Goal: Information Seeking & Learning: Learn about a topic

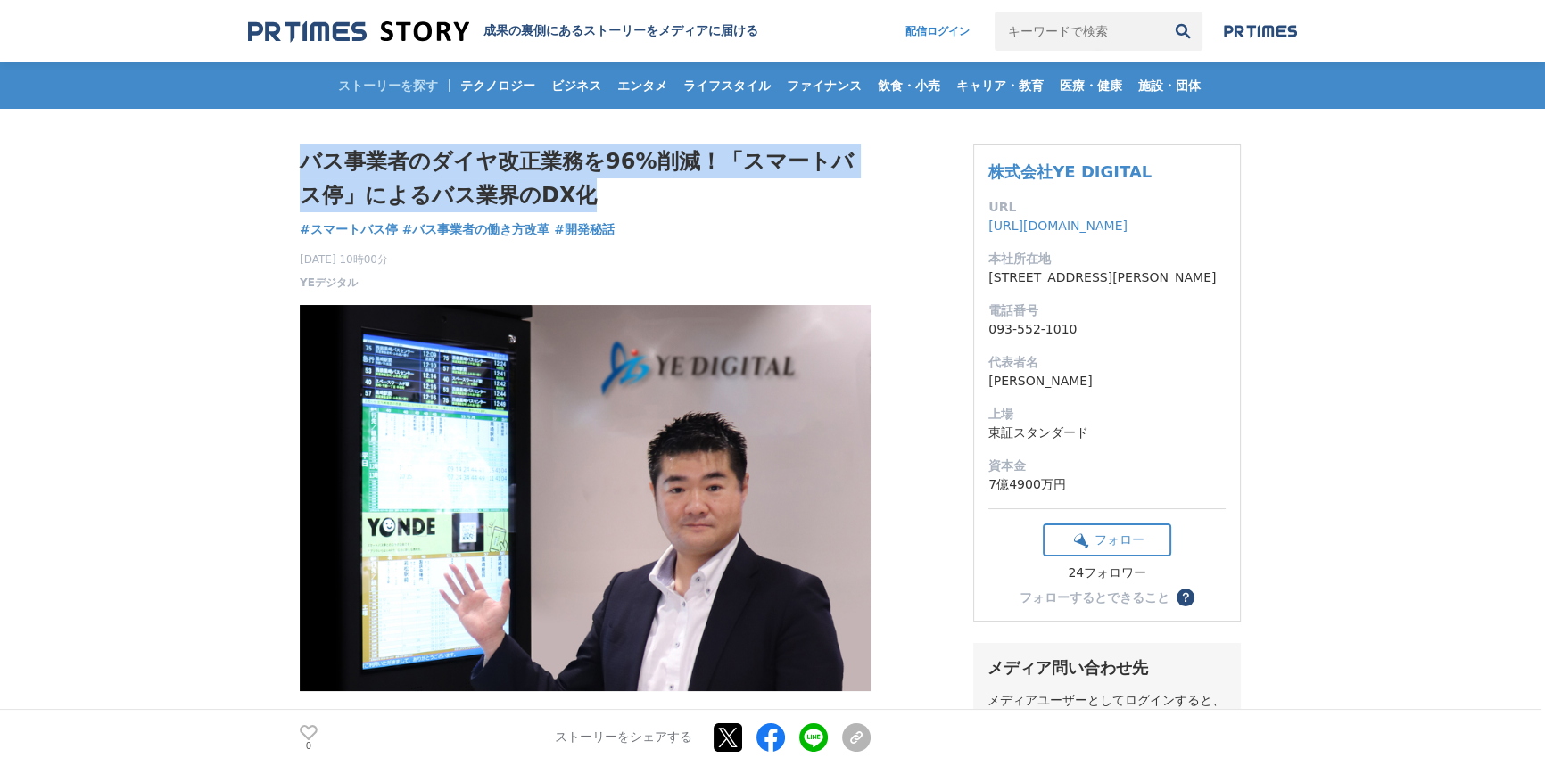
drag, startPoint x: 302, startPoint y: 164, endPoint x: 580, endPoint y: 193, distance: 278.8
click at [580, 193] on h1 "バス事業者のダイヤ改正業務を96%削減！「スマートバス停」によるバス業界のDX化" at bounding box center [585, 178] width 571 height 69
copy h1 "バス事業者のダイヤ改正業務を96%削減！「スマートバス停」によるバス業界のDX化"
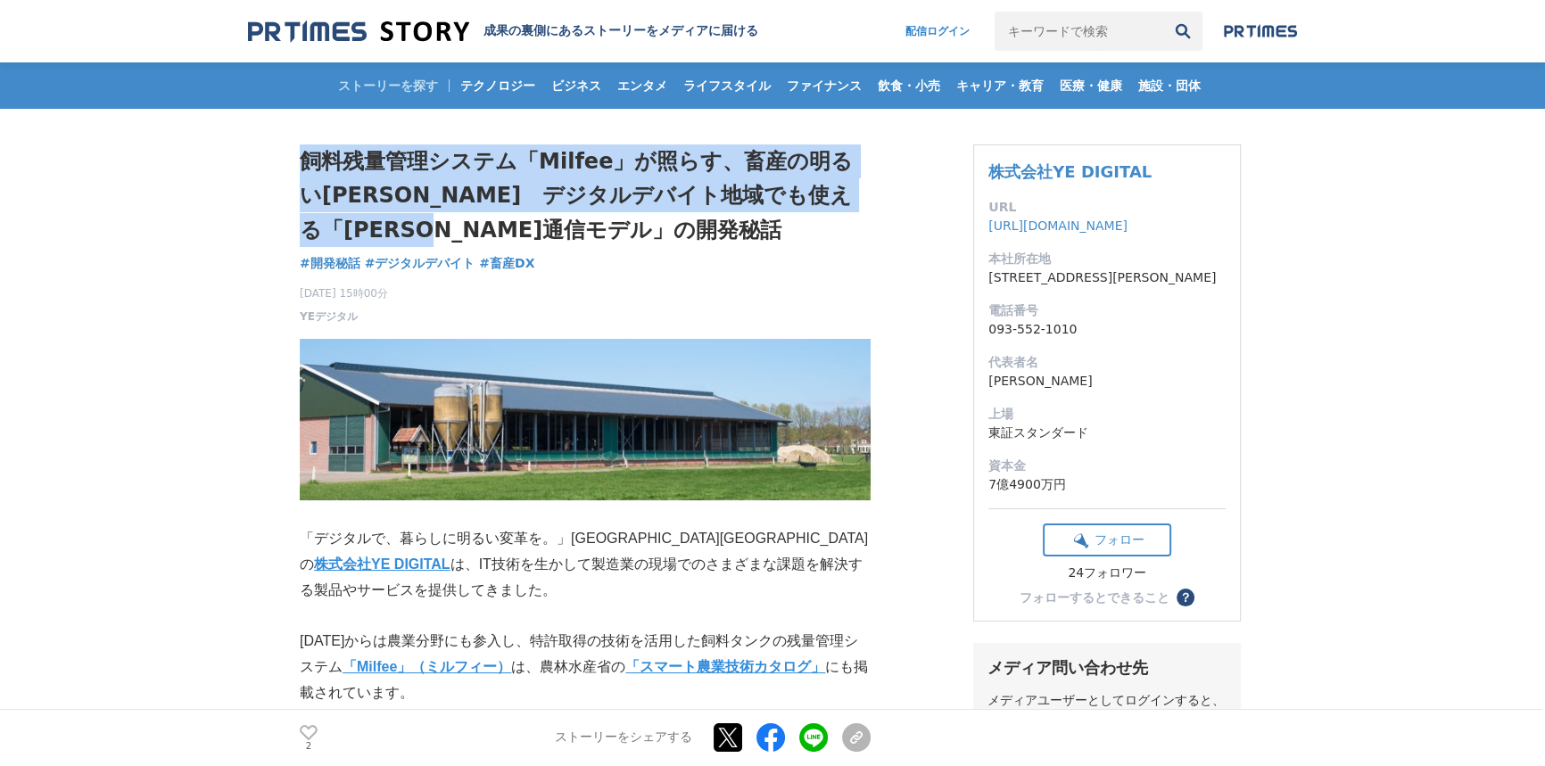
drag, startPoint x: 306, startPoint y: 157, endPoint x: 485, endPoint y: 224, distance: 191.3
click at [485, 224] on h1 "飼料残量管理システム「Milfee」が照らす、畜産の明るい未来　デジタルデバイト地域でも使える「LoRa親子通信モデル」の開発秘話" at bounding box center [585, 195] width 571 height 103
copy h1 "飼料残量管理システム「Milfee」が照らす、畜産の明るい未来　デジタルデバイト地域でも使える「LoRa親子通信モデル」の開発秘話"
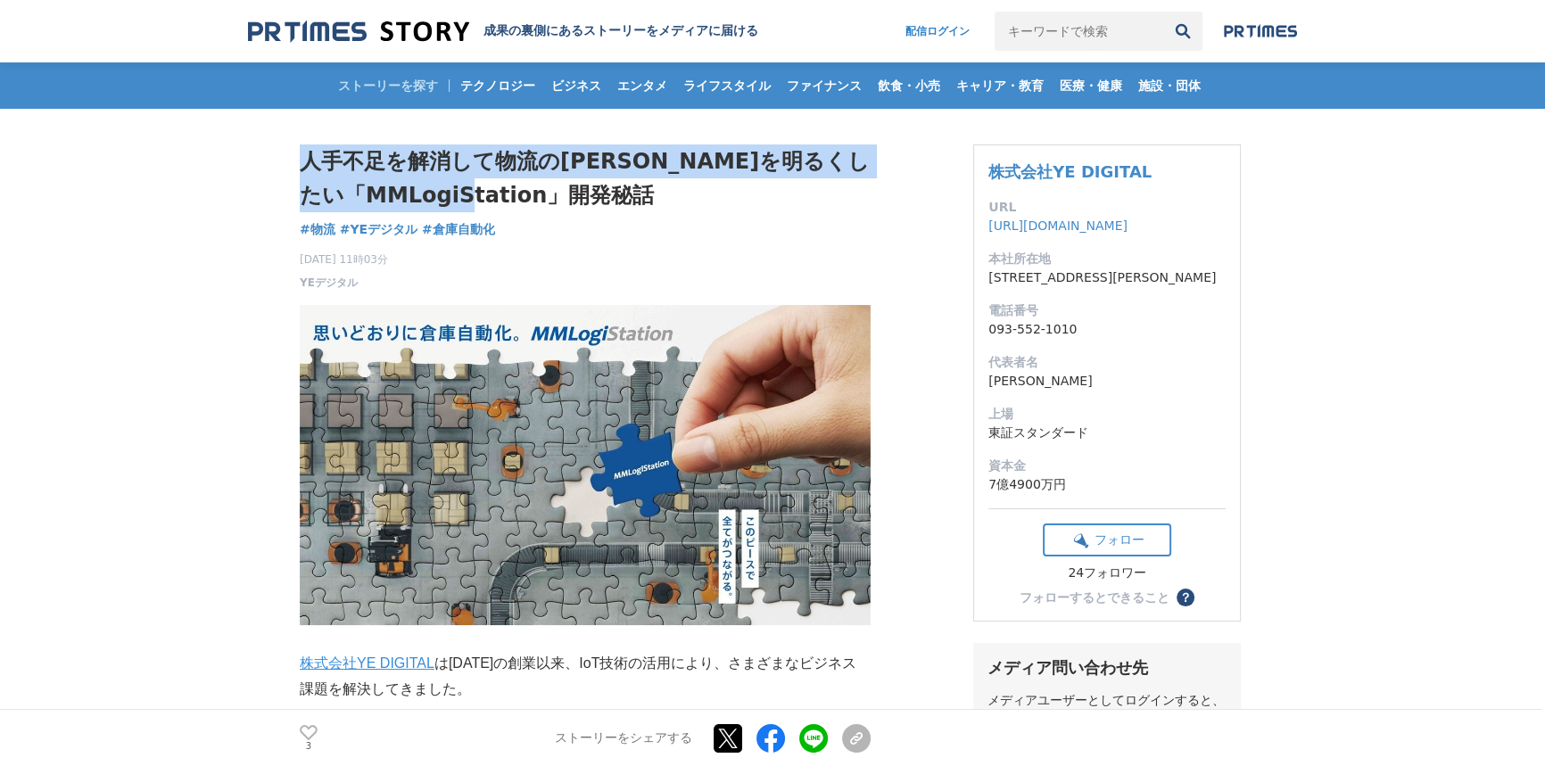
drag, startPoint x: 309, startPoint y: 162, endPoint x: 617, endPoint y: 195, distance: 310.4
click at [617, 195] on h1 "人手不足を解消して物流の未来を明るくしたい「MMLogiStation」開発秘話" at bounding box center [585, 178] width 571 height 69
copy h1 "人手不足を解消して物流の未来を明るくしたい「MMLogiStation」開発秘話"
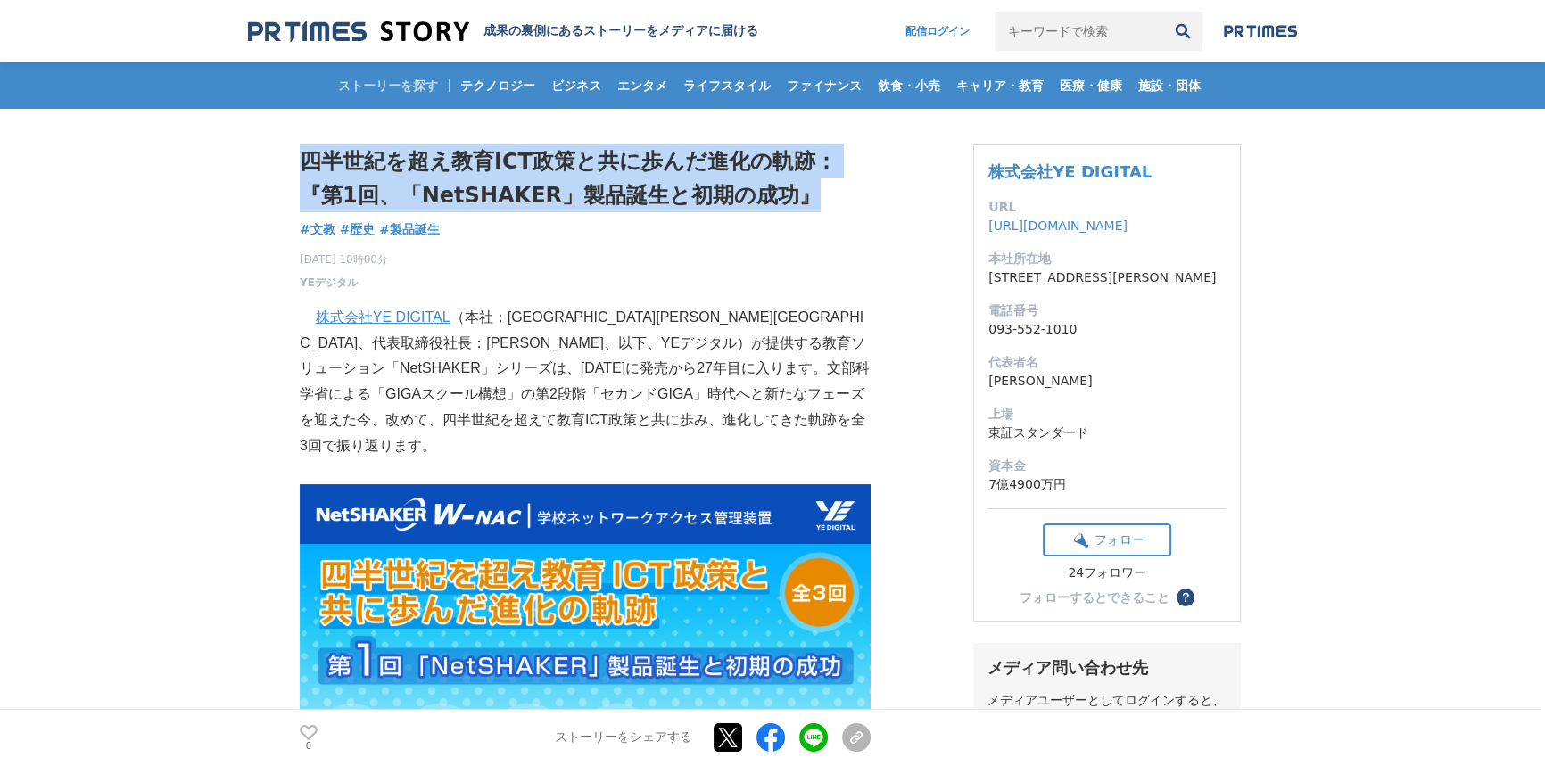
drag, startPoint x: 300, startPoint y: 153, endPoint x: 858, endPoint y: 188, distance: 559.5
click at [858, 188] on h1 "四半世紀を超え教育ICT政策と共に歩んだ進化の軌跡：『第1回、「NetSHAKER」製品誕生と初期の成功』" at bounding box center [585, 178] width 571 height 69
copy h1 "四半世紀を超え教育ICT政策と共に歩んだ進化の軌跡：『第1回、「NetSHAKER」製品誕生と初期の成功』"
drag, startPoint x: 304, startPoint y: 154, endPoint x: 833, endPoint y: 200, distance: 530.8
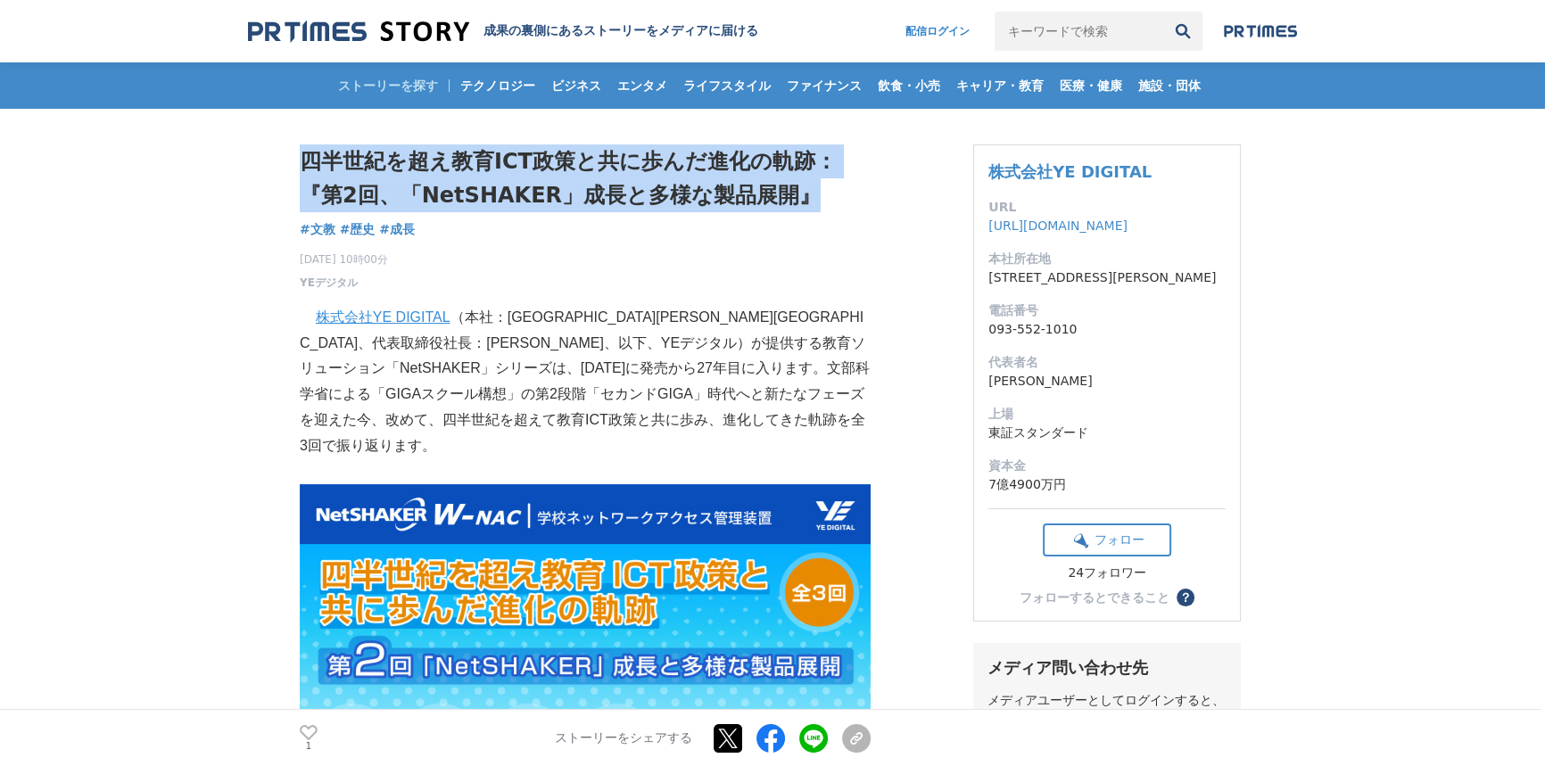
click at [833, 200] on h1 "四半世紀を超え教育ICT政策と共に歩んだ進化の軌跡：『第2回、「NetSHAKER」成長と多様な製品展開』" at bounding box center [585, 178] width 571 height 69
copy h1 "四半世紀を超え教育ICT政策と共に歩んだ進化の軌跡：『第2回、「NetSHAKER」成長と多様な製品展開』"
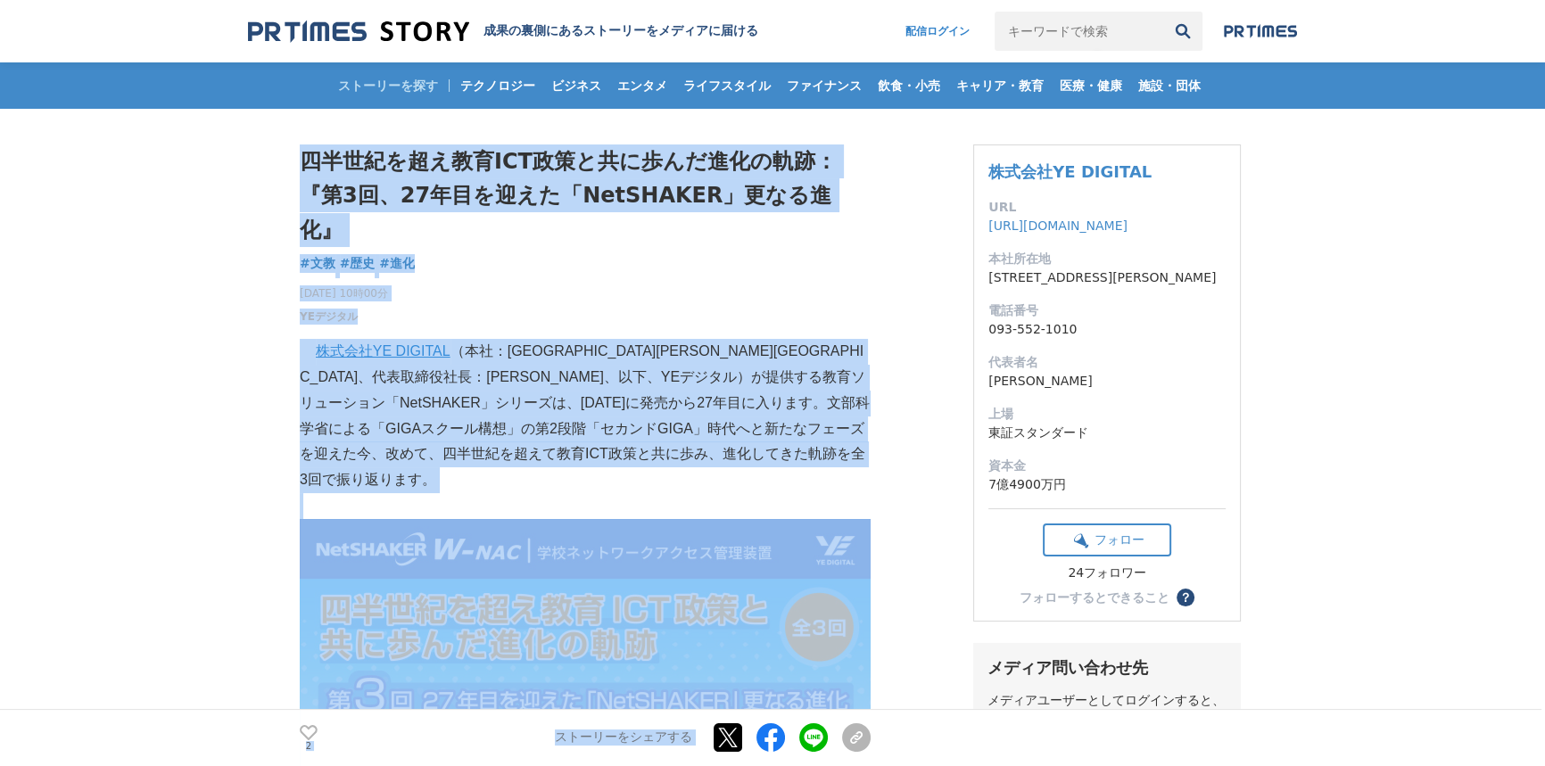
drag, startPoint x: 301, startPoint y: 155, endPoint x: 879, endPoint y: 182, distance: 578.6
click at [830, 222] on div "四半世紀を超え教育ICT政策と共に歩んだ進化の軌跡：『第3回、27年目を迎えた「NetSHAKER」更なる進化』 文教 #文教 #歴史 #進化 2" at bounding box center [585, 234] width 571 height 180
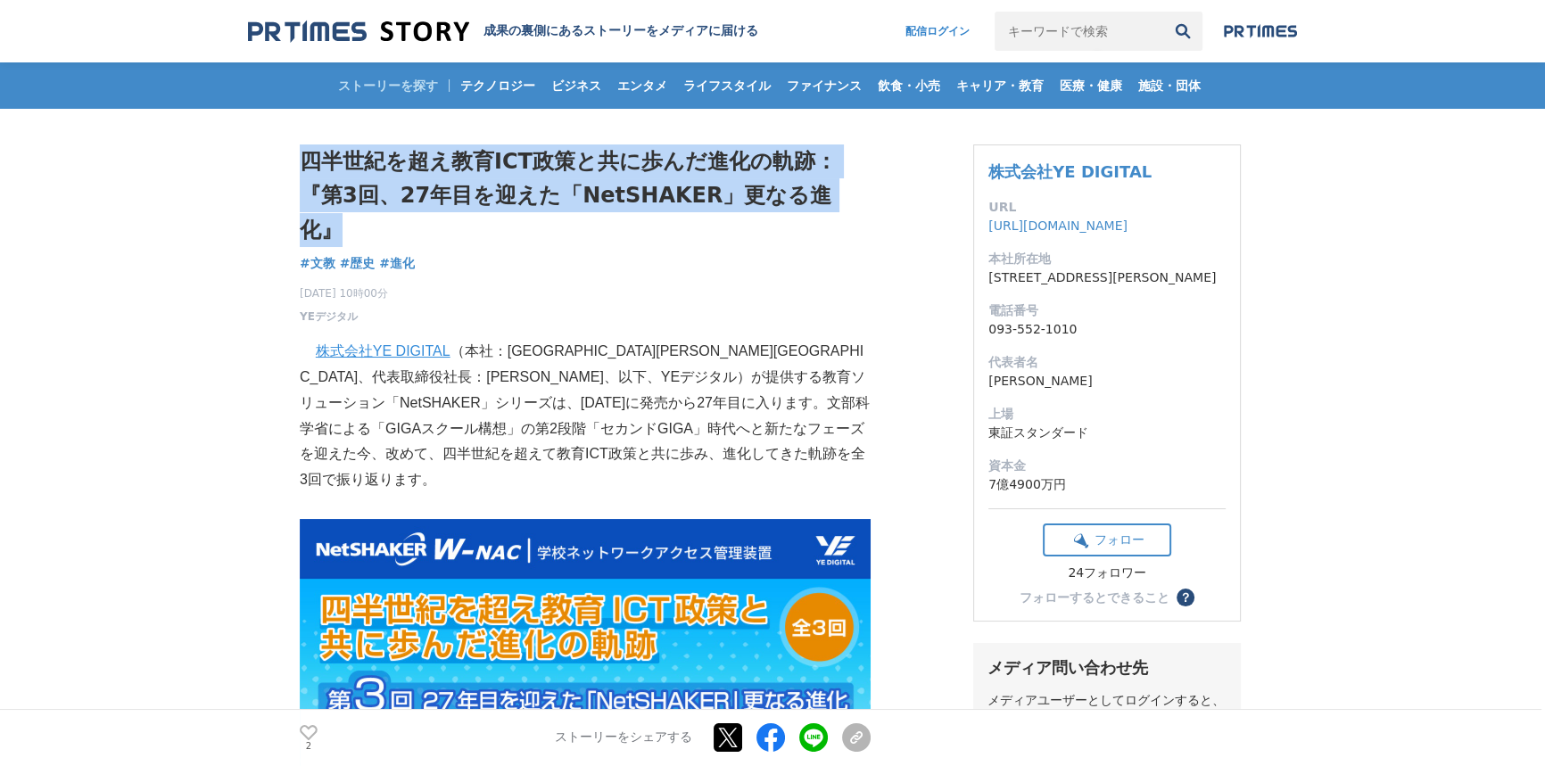
drag, startPoint x: 299, startPoint y: 153, endPoint x: 870, endPoint y: 187, distance: 571.9
click at [870, 187] on h1 "四半世紀を超え教育ICT政策と共に歩んだ進化の軌跡：『第3回、27年目を迎えた「NetSHAKER」更なる進化』" at bounding box center [585, 195] width 571 height 103
copy h1 "四半世紀を超え教育ICT政策と共に歩んだ進化の軌跡：『第3回、27年目を迎えた「NetSHAKER」更なる進化』"
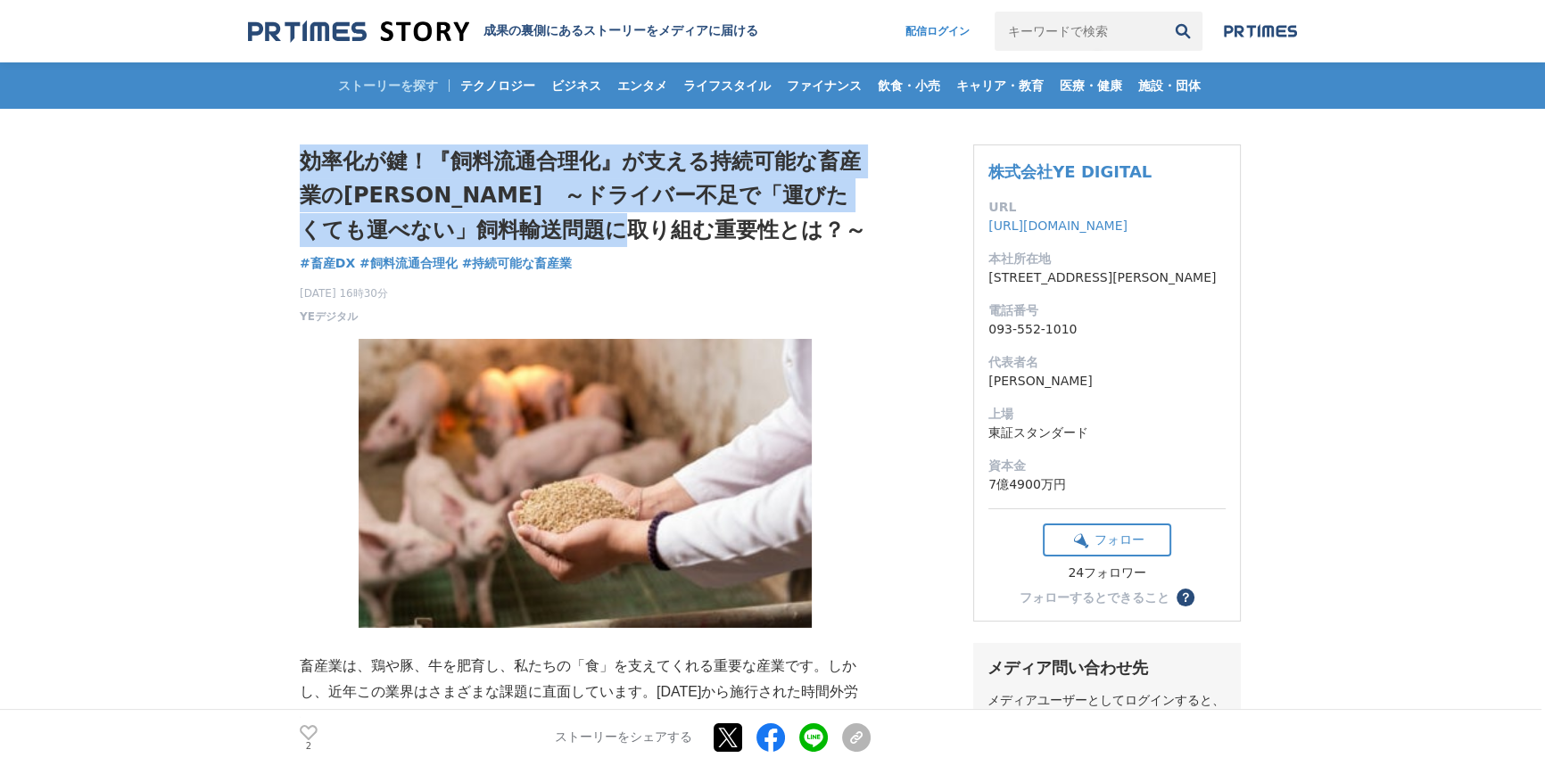
drag, startPoint x: 304, startPoint y: 153, endPoint x: 694, endPoint y: 229, distance: 397.1
click at [694, 229] on h1 "効率化が鍵！『飼料流通合理化』が支える持続可能な畜産業の[PERSON_NAME]　～ドライバー不足で「運びたくても運べない」飼料輸送問題に取り組む重要性とは…" at bounding box center [585, 195] width 571 height 103
copy h1 "効率化が鍵！『飼料流通合理化』が支える持続可能な畜産業の[PERSON_NAME]　～ドライバー不足で「運びたくても運べない」飼料輸送問題に取り組む重要性とは…"
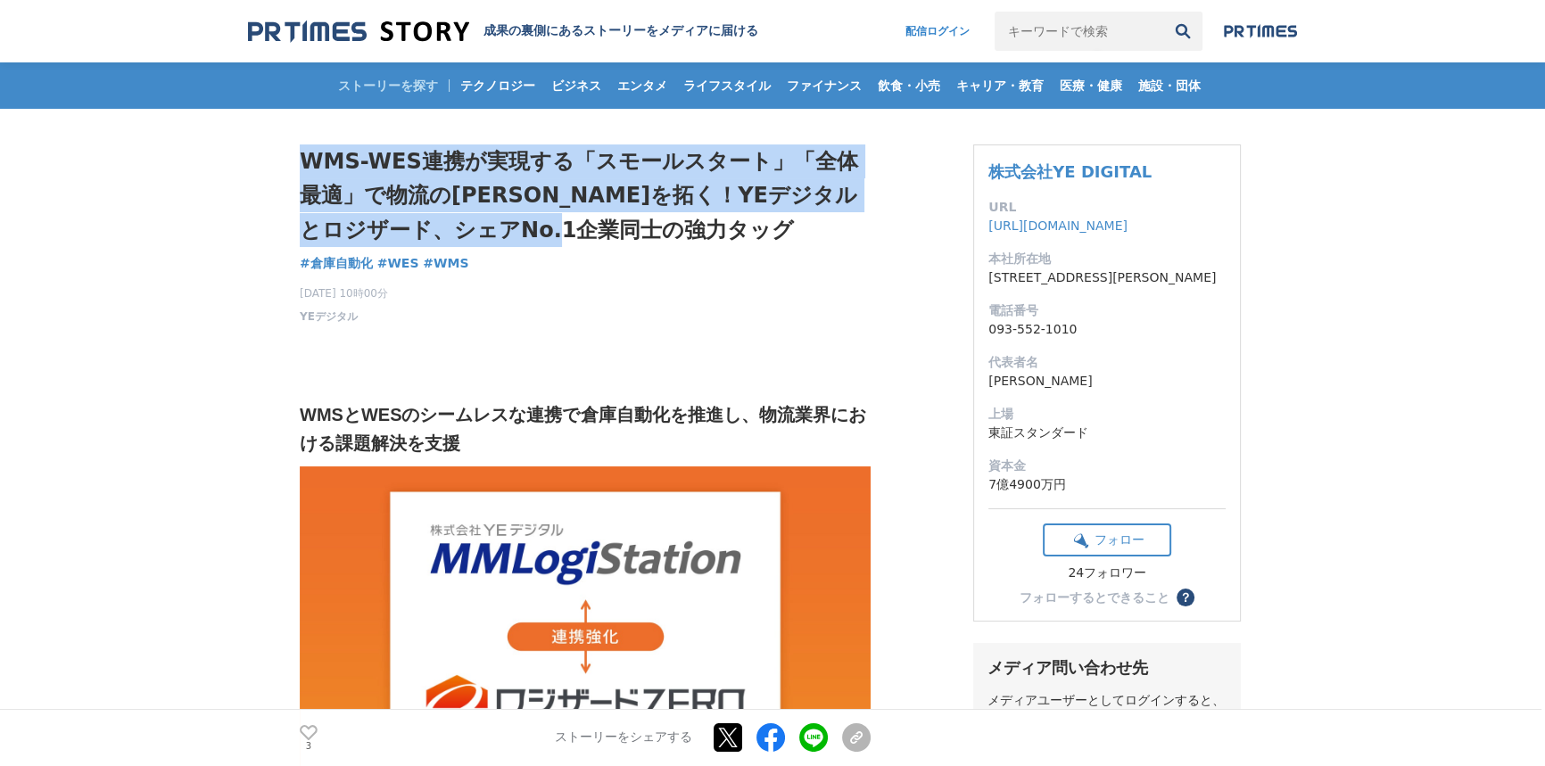
drag, startPoint x: 304, startPoint y: 159, endPoint x: 583, endPoint y: 213, distance: 284.4
click at [583, 213] on h1 "WMS-WES連携が実現する「スモールスタート」「全体最適」で物流の[PERSON_NAME]を拓く！YEデジタルとロジザード、シェアNo.1企業同士の強力タ…" at bounding box center [585, 195] width 571 height 103
copy h1 "WMS-WES連携が実現する「スモールスタート」「全体最適」で物流の[PERSON_NAME]を拓く！YEデジタルとロジザード、シェアNo.1企業同士の強力タ…"
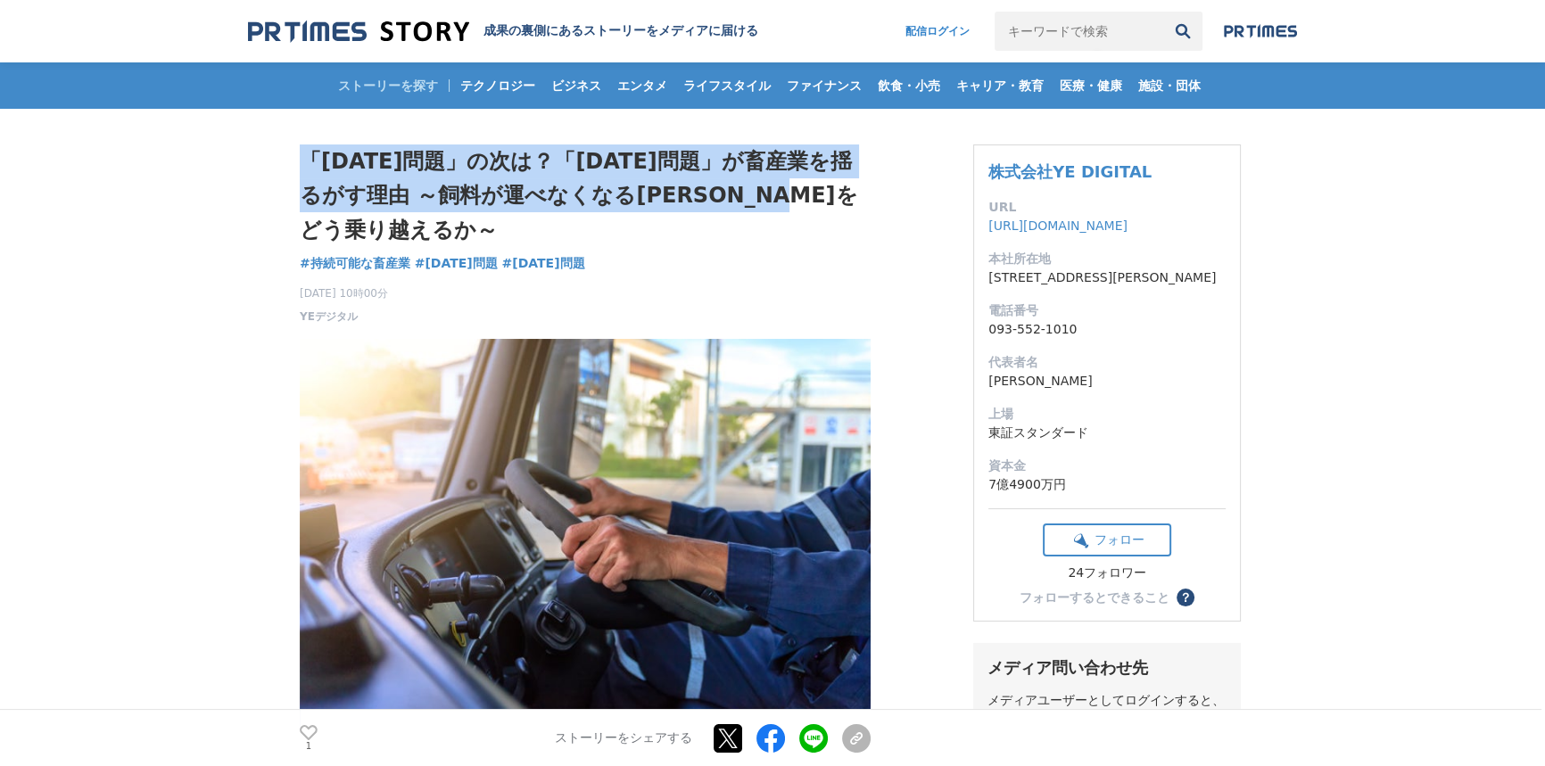
drag, startPoint x: 306, startPoint y: 165, endPoint x: 864, endPoint y: 188, distance: 558.8
click at [864, 188] on h1 "「[DATE]問題」の次は？「[DATE]問題」が畜産業を揺るがす理由 ～飼料が運べなくなる[PERSON_NAME]をどう乗り越えるか～" at bounding box center [585, 195] width 571 height 103
copy h1 "「[DATE]問題」の次は？「[DATE]問題」が畜産業を揺るがす理由 ～飼料が運べなくなる[PERSON_NAME]をどう乗り越えるか～"
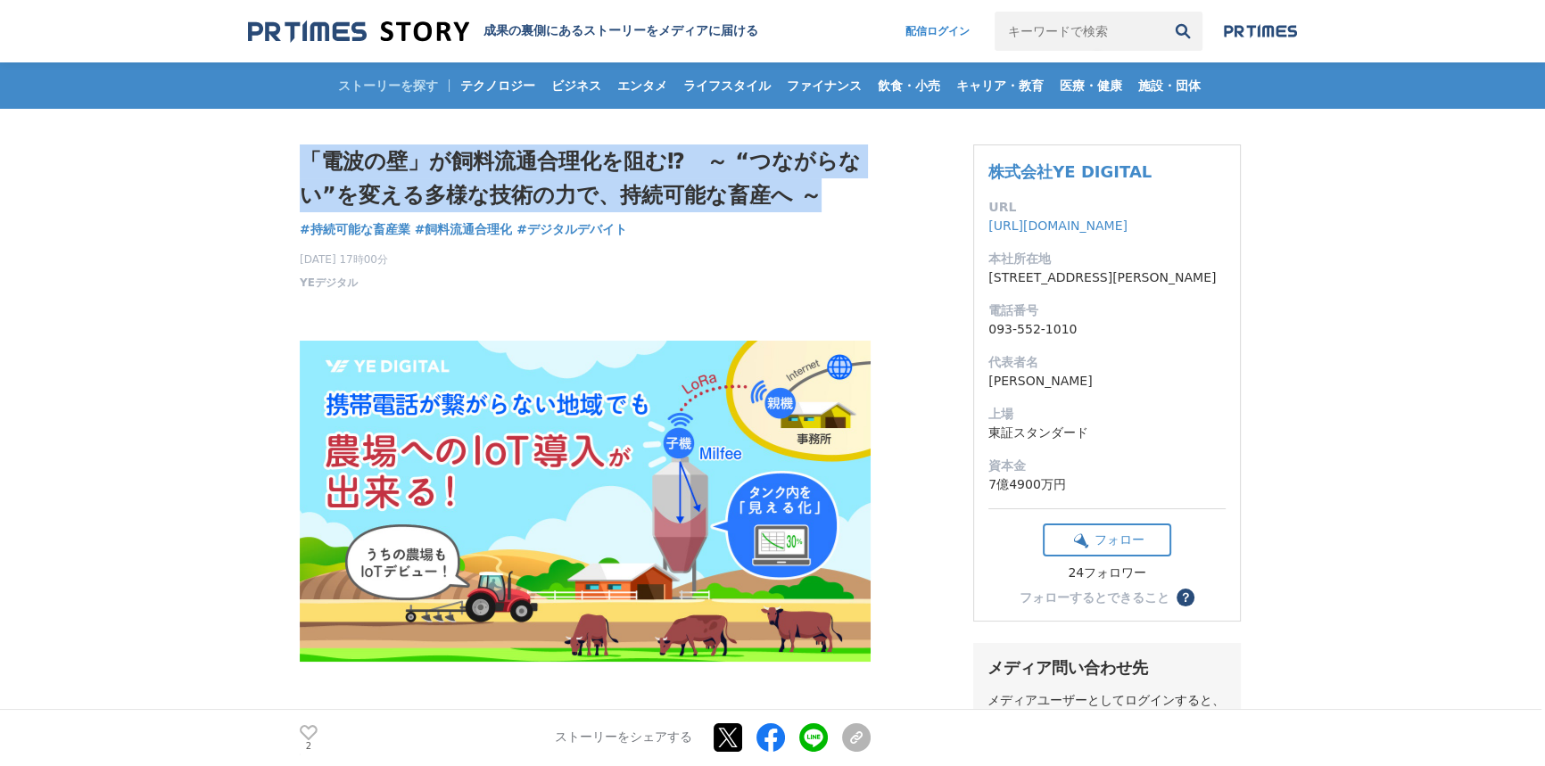
drag, startPoint x: 304, startPoint y: 158, endPoint x: 865, endPoint y: 194, distance: 562.2
click at [865, 194] on h1 "「電波の壁」が飼料流通合理化を阻む⁉　～ “つながらない”を変える多様な技術の力で、持続可能な畜産へ ～" at bounding box center [585, 178] width 571 height 69
copy h1 "「電波の壁」が飼料流通合理化を阻む⁉　～ “つながらない”を変える多様な技術の力で、持続可能な畜産へ ～"
